Goal: Transaction & Acquisition: Purchase product/service

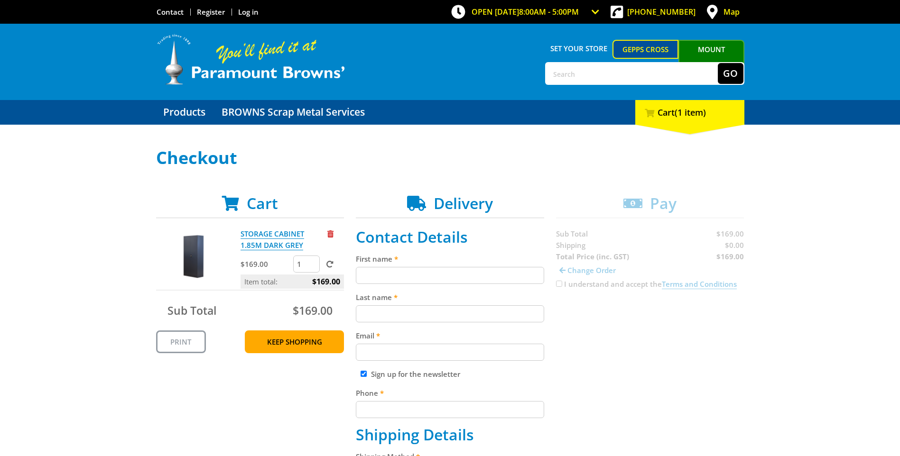
drag, startPoint x: 0, startPoint y: 0, endPoint x: 505, endPoint y: 271, distance: 573.6
click at [505, 271] on input "First name" at bounding box center [450, 275] width 188 height 17
type input "Kirsty"
paste input "Toutounji"
type input "Toutounji"
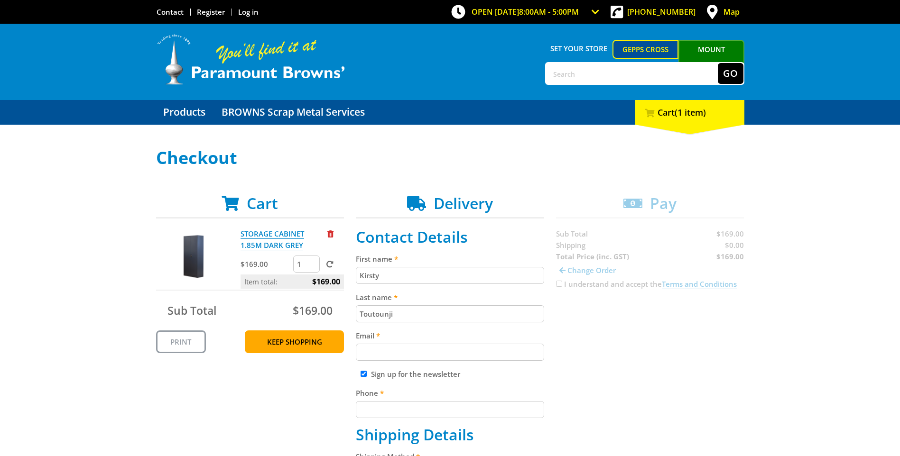
click at [412, 359] on input "Email" at bounding box center [450, 352] width 188 height 17
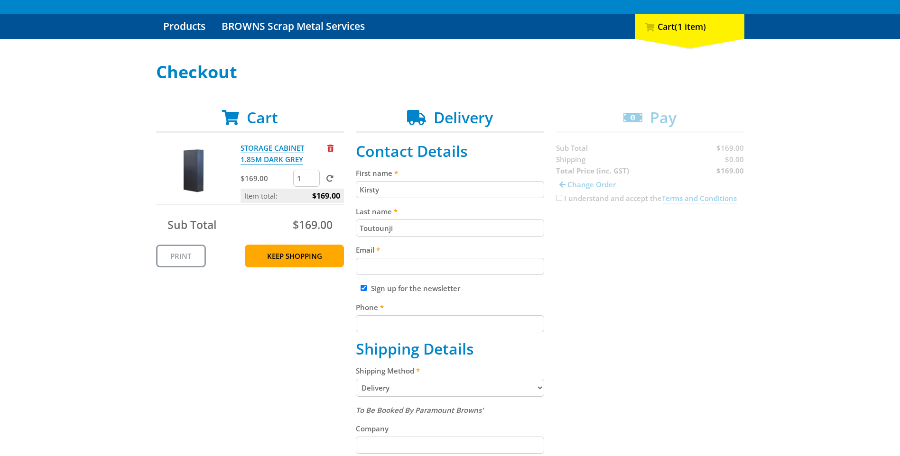
scroll to position [95, 0]
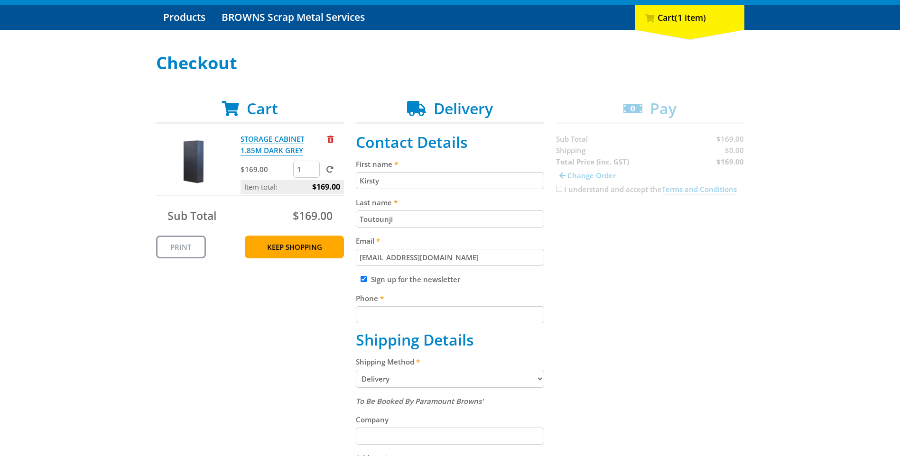
type input "[EMAIL_ADDRESS][DOMAIN_NAME]"
click at [363, 280] on input "Sign up for the newsletter" at bounding box center [364, 279] width 6 height 6
checkbox input "false"
click at [416, 324] on fieldset "Contact Details First name [GEOGRAPHIC_DATA] Last name [GEOGRAPHIC_DATA] Email …" at bounding box center [450, 403] width 188 height 540
click at [418, 322] on input "Phone" at bounding box center [450, 315] width 188 height 17
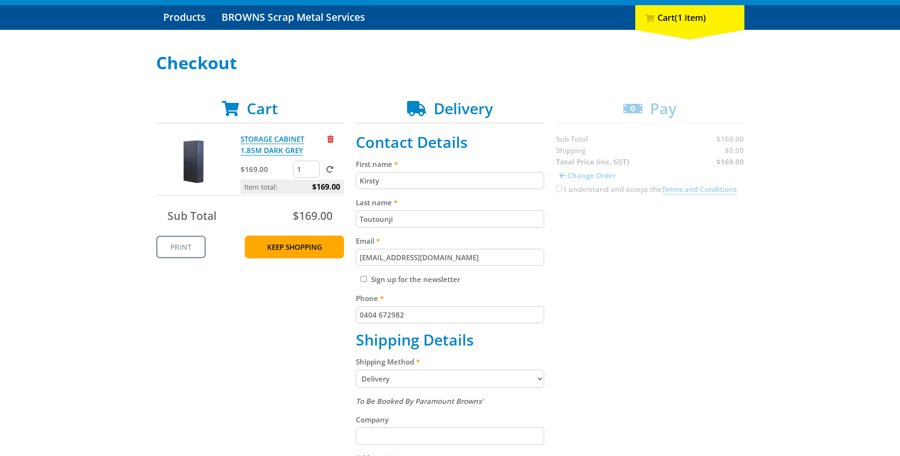
type input "0404 672982"
drag, startPoint x: 421, startPoint y: 321, endPoint x: 88, endPoint y: 367, distance: 335.8
click at [138, 351] on div "Select your Delivery Method Personal Pick up Available [DATE] Courier Pick up A…" at bounding box center [450, 380] width 900 height 653
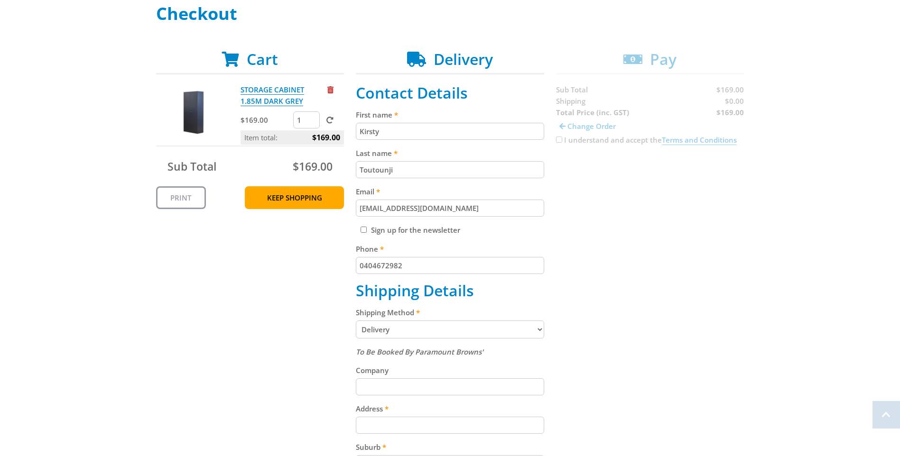
scroll to position [237, 0]
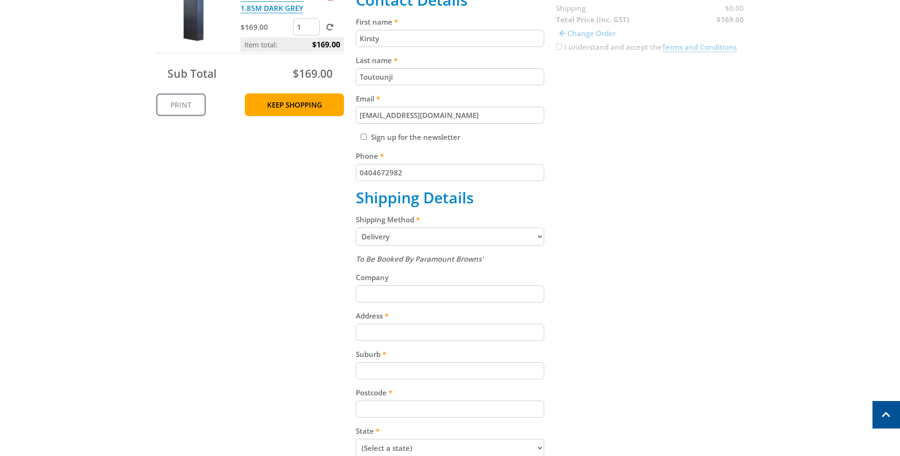
type input "0404672982"
click at [422, 289] on input "Company" at bounding box center [450, 294] width 188 height 17
type input "m"
click at [422, 290] on input "Company" at bounding box center [450, 294] width 188 height 17
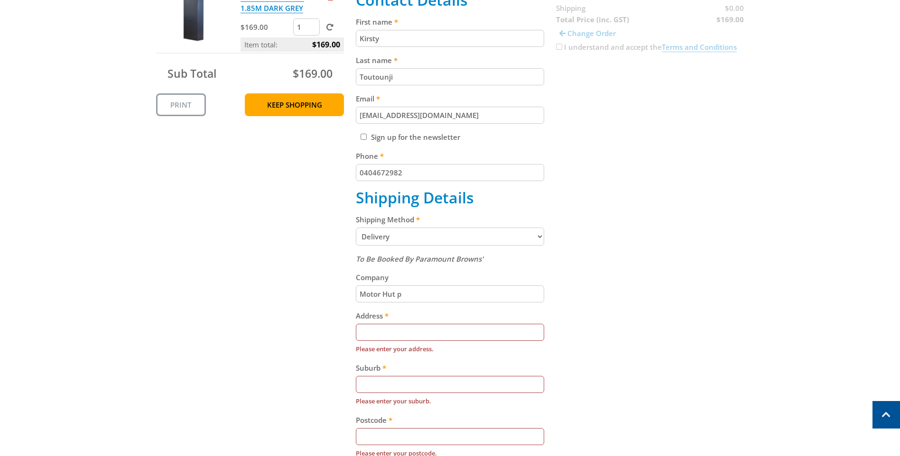
click at [618, 298] on div "Cart STORAGE CABINET 1.85M DARK GREY $169.00 1 Item total: $169.00 Sub Total $1…" at bounding box center [450, 288] width 588 height 662
click at [412, 296] on input "Motor Hut p" at bounding box center [450, 294] width 188 height 17
type input "Motor Hut Pty Ltd"
click at [628, 290] on div "Cart STORAGE CABINET 1.85M DARK GREY $169.00 1 Item total: $169.00 Sub Total $1…" at bounding box center [450, 288] width 588 height 662
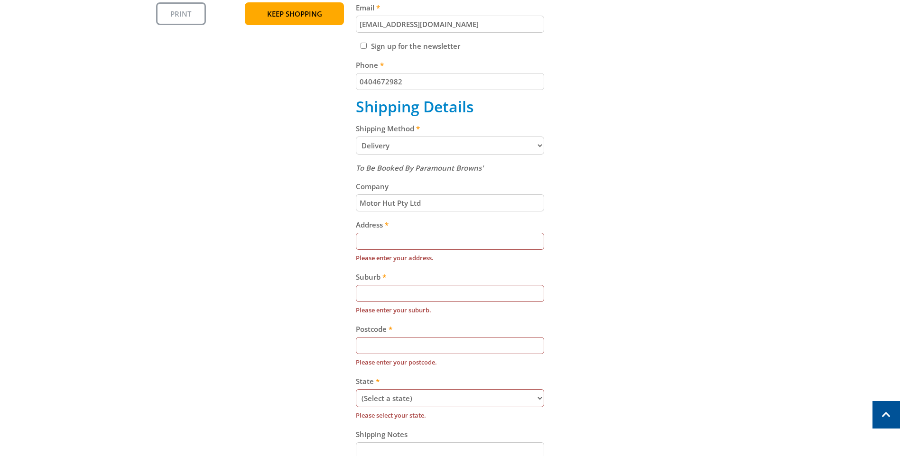
scroll to position [332, 0]
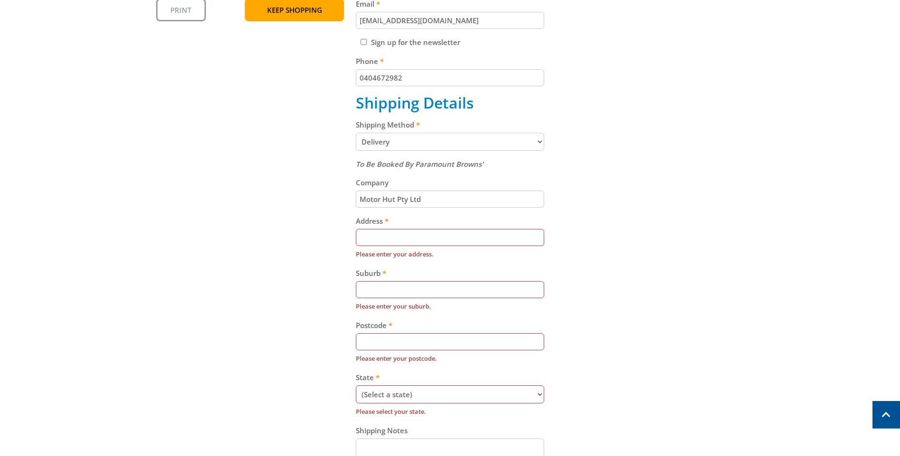
click at [434, 245] on input "Address" at bounding box center [450, 237] width 188 height 17
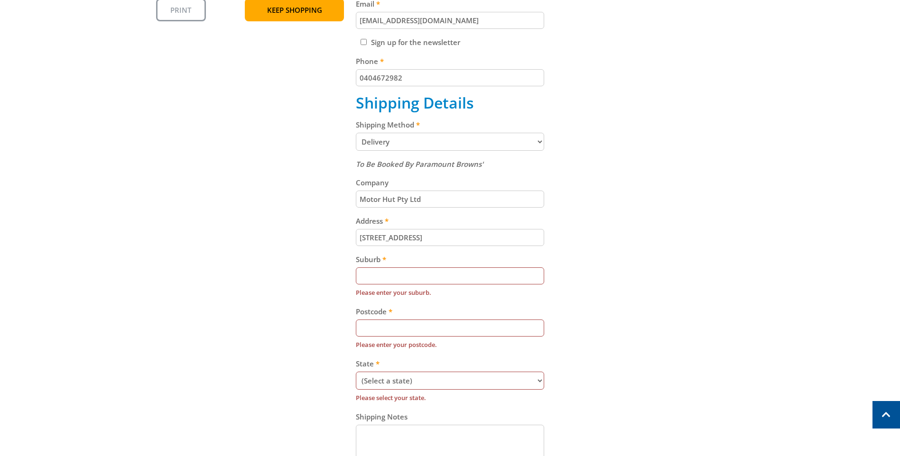
type input "[STREET_ADDRESS]"
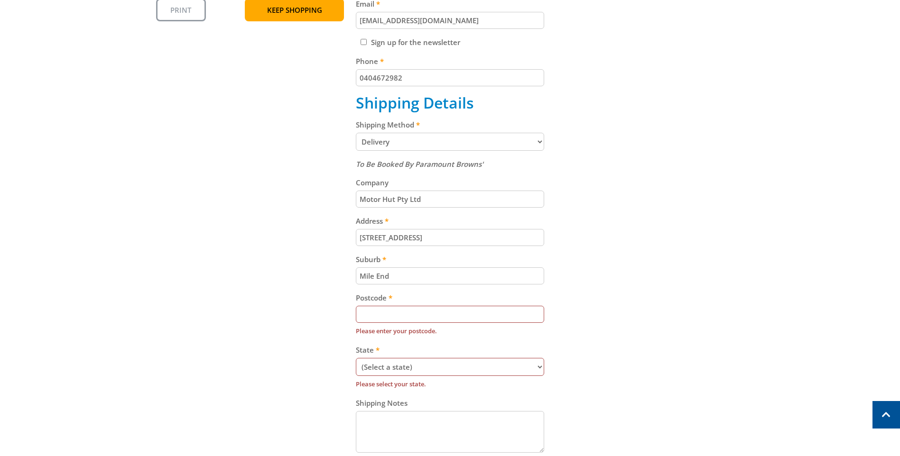
type input "Mile End"
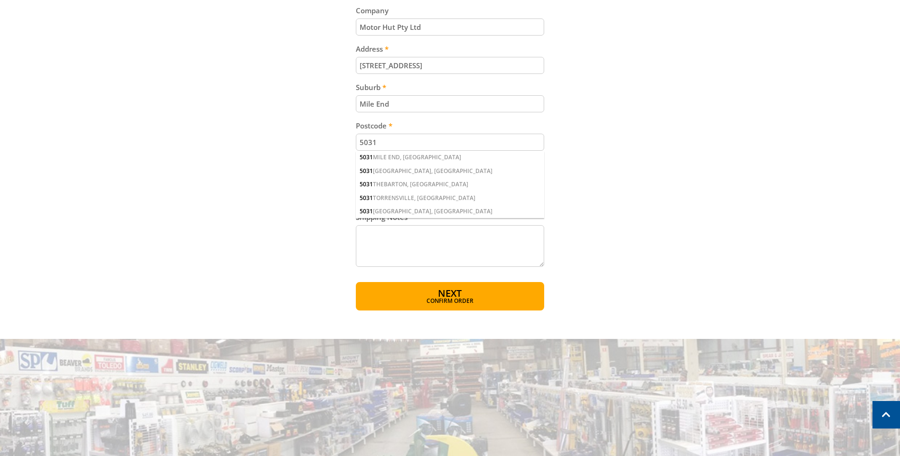
scroll to position [522, 0]
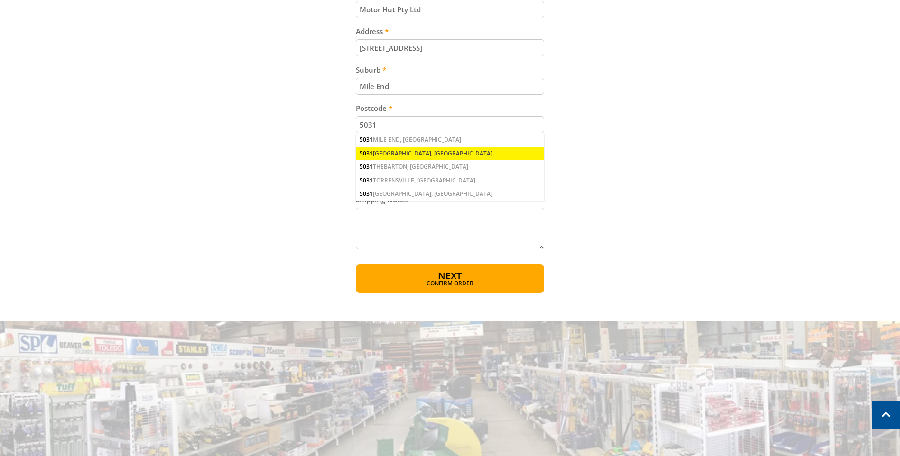
type input "5031"
click at [434, 149] on div "[GEOGRAPHIC_DATA], [GEOGRAPHIC_DATA]" at bounding box center [450, 153] width 188 height 13
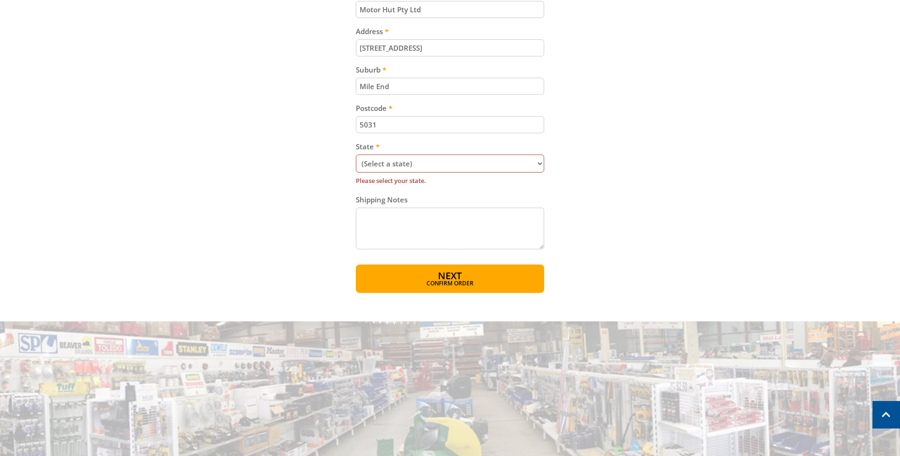
click at [441, 166] on select "(Select a state) [GEOGRAPHIC_DATA] [GEOGRAPHIC_DATA] [GEOGRAPHIC_DATA] [GEOGRAP…" at bounding box center [450, 164] width 188 height 18
select select "SA"
click at [356, 155] on select "(Select a state) [GEOGRAPHIC_DATA] [GEOGRAPHIC_DATA] [GEOGRAPHIC_DATA] [GEOGRAP…" at bounding box center [450, 164] width 188 height 18
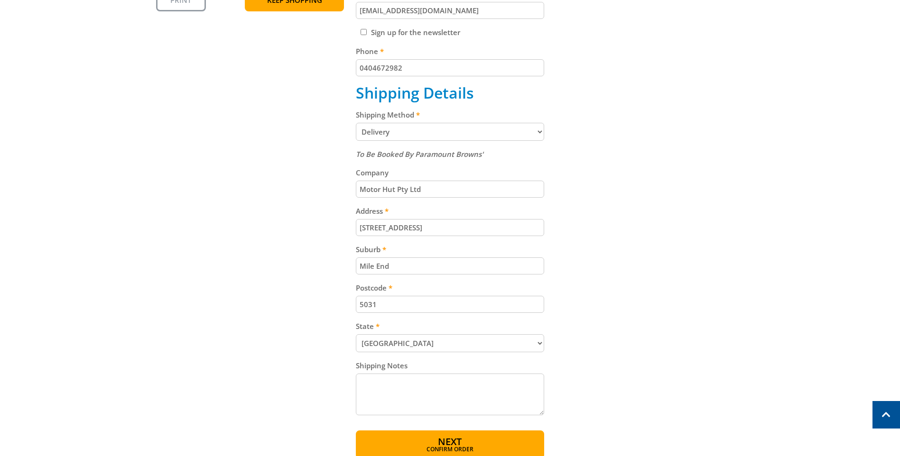
scroll to position [427, 0]
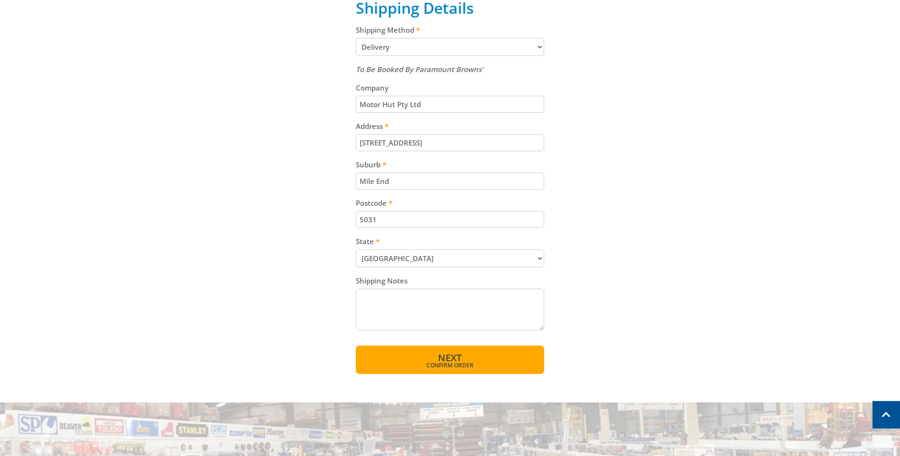
click at [489, 364] on span "Confirm order" at bounding box center [450, 366] width 148 height 6
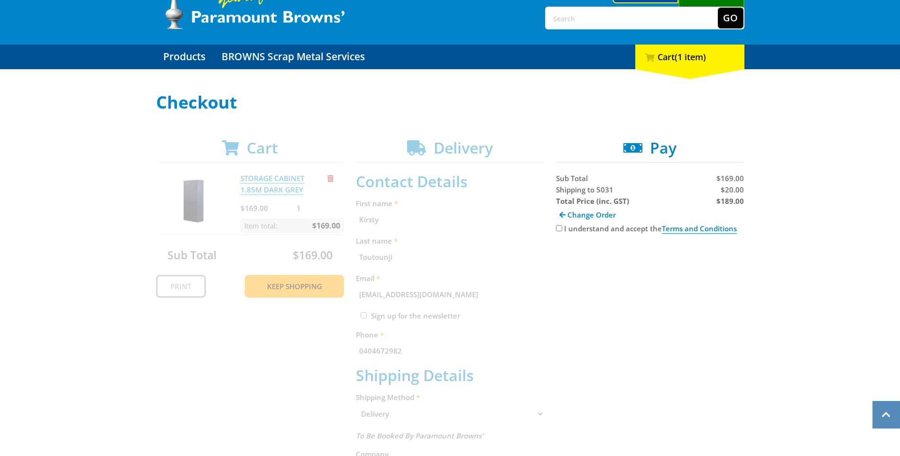
scroll to position [52, 0]
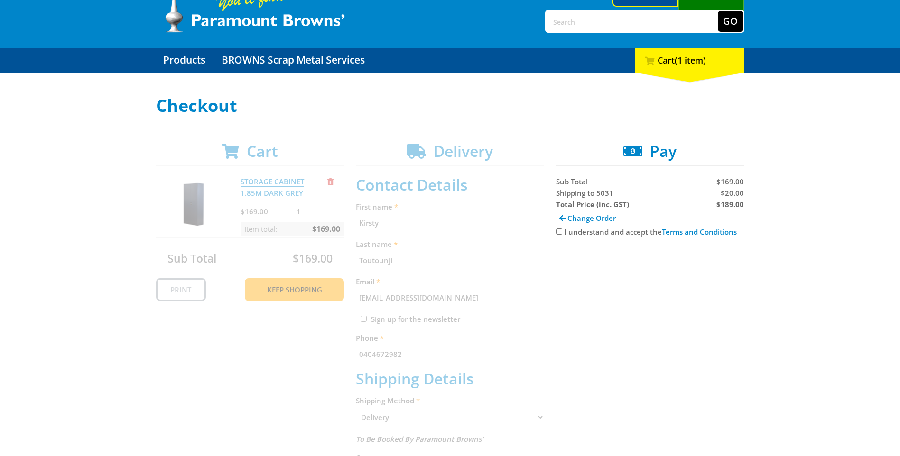
click at [562, 232] on input "I understand and accept the Terms and Conditions" at bounding box center [559, 232] width 6 height 6
checkbox input "true"
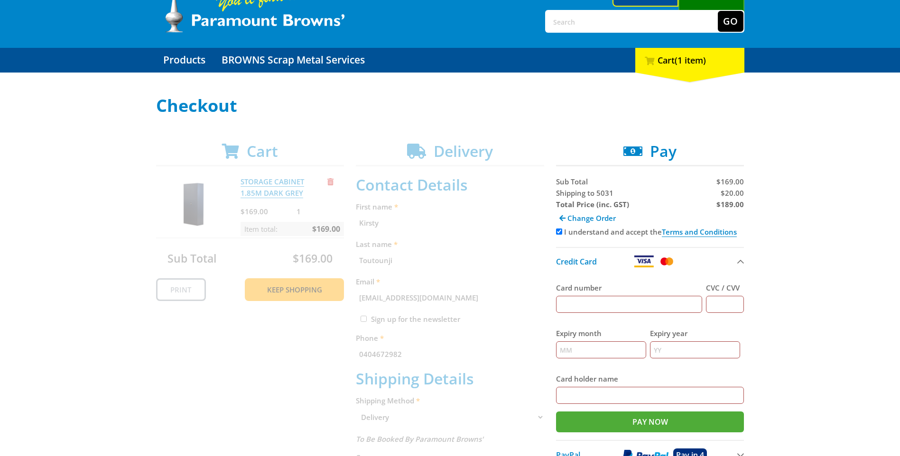
click at [616, 305] on input "Card number" at bounding box center [629, 304] width 147 height 17
type input "[CREDIT_CARD_NUMBER]"
type input "01/27"
drag, startPoint x: 743, startPoint y: 309, endPoint x: 658, endPoint y: 303, distance: 84.7
click at [667, 309] on div "Card number [CREDIT_CARD_NUMBER] CVC / CVV 01/27" at bounding box center [650, 298] width 188 height 46
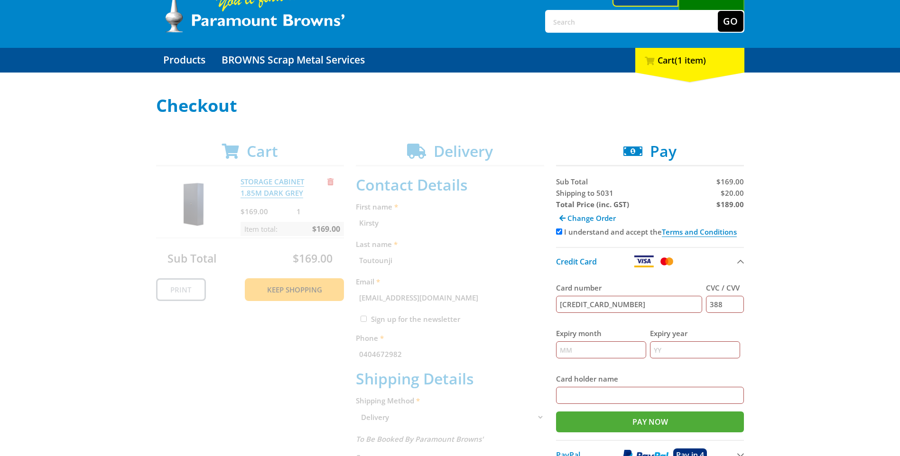
type input "388"
click at [628, 352] on input "Expiry month" at bounding box center [601, 350] width 90 height 17
type input "01"
type input "27"
click at [653, 398] on input "[PERSON_NAME]" at bounding box center [650, 395] width 188 height 17
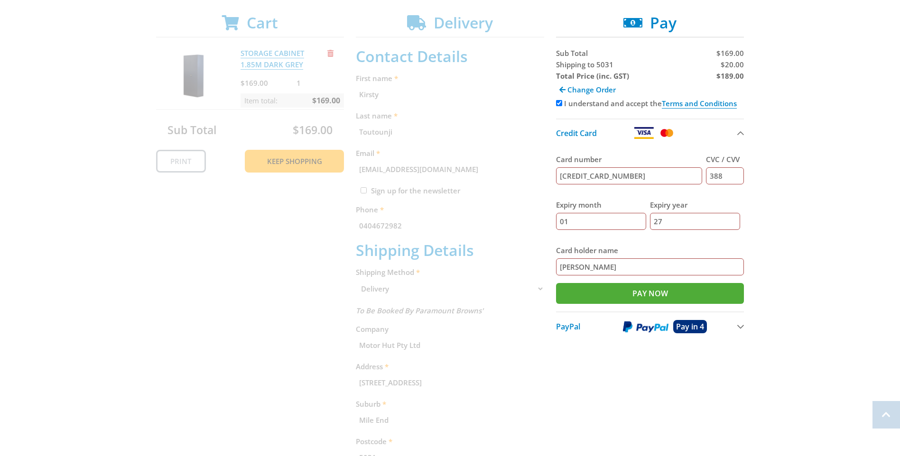
scroll to position [195, 0]
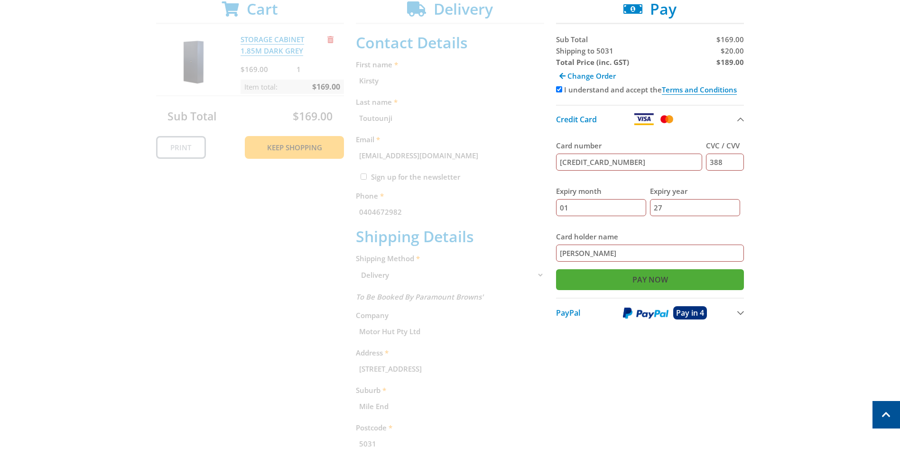
type input "[PERSON_NAME]"
click at [674, 279] on input "Pay Now" at bounding box center [650, 280] width 188 height 21
type input "Paying..."
